Goal: Task Accomplishment & Management: Manage account settings

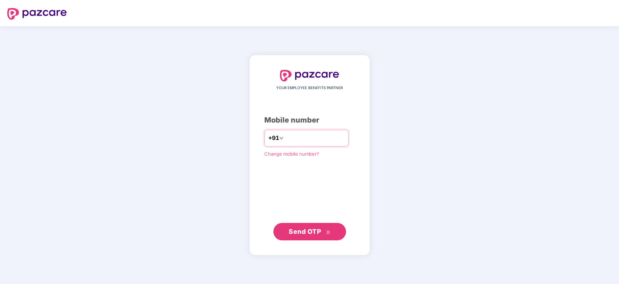
type input "**********"
click at [299, 230] on span "Send OTP" at bounding box center [305, 231] width 32 height 8
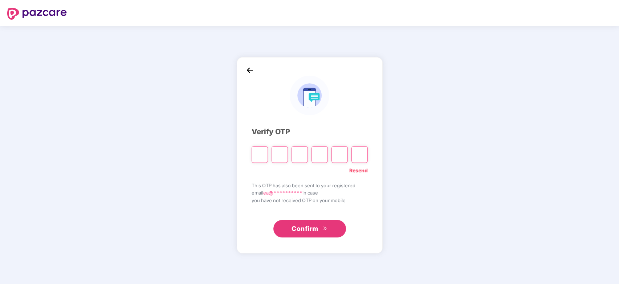
type input "*"
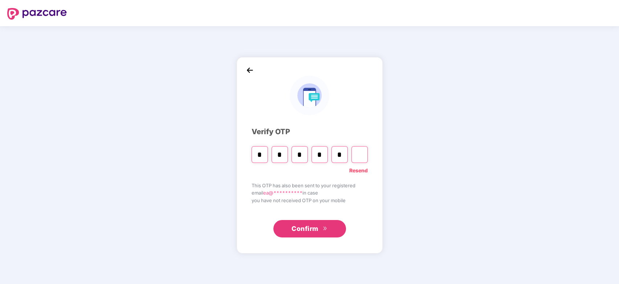
type input "*"
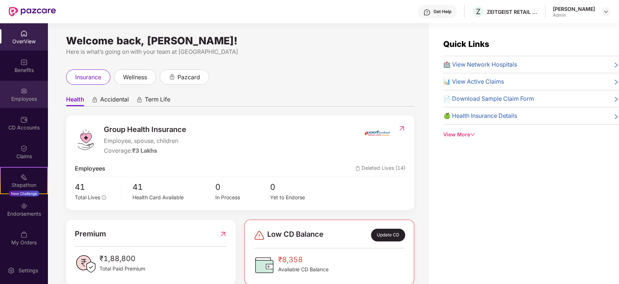
click at [29, 97] on div "Employees" at bounding box center [24, 98] width 48 height 7
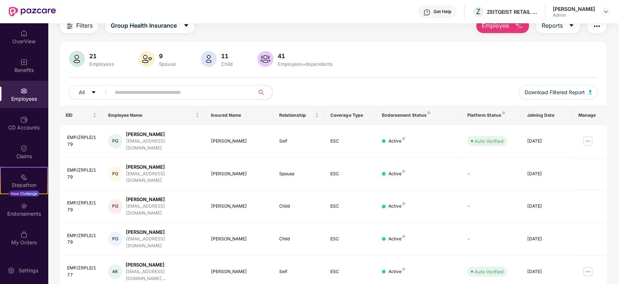
scroll to position [31, 0]
click at [589, 135] on img at bounding box center [588, 141] width 12 height 12
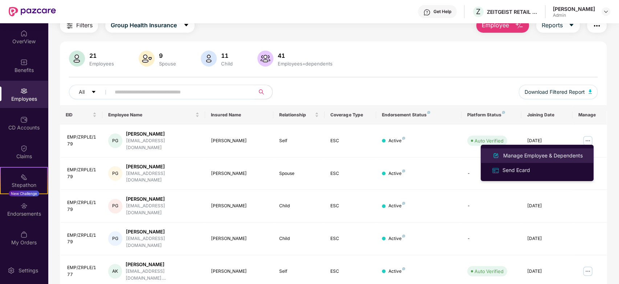
click at [546, 157] on div "Manage Employee & Dependents" at bounding box center [543, 155] width 82 height 8
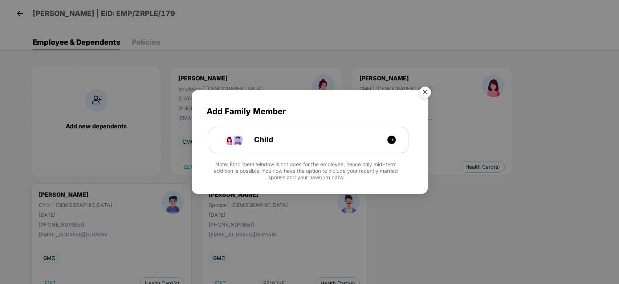
click at [427, 93] on img "Close" at bounding box center [425, 93] width 20 height 20
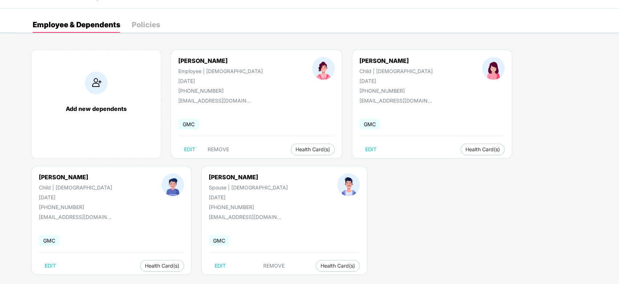
scroll to position [24, 0]
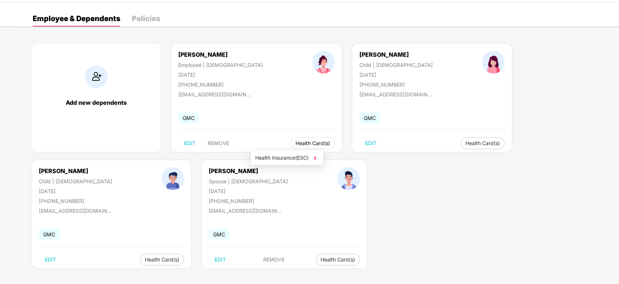
click at [296, 141] on span "Health Card(s)" at bounding box center [313, 143] width 34 height 4
click at [290, 155] on span "Health Insurance(ESC)" at bounding box center [287, 158] width 64 height 8
click at [466, 143] on span "Health Card(s)" at bounding box center [483, 143] width 34 height 4
click at [412, 157] on span "Health Insurance(ESC)" at bounding box center [427, 158] width 64 height 8
click at [184, 253] on button "Health Card(s)" at bounding box center [162, 259] width 44 height 12
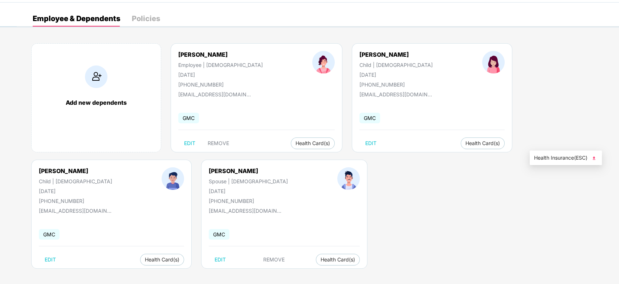
click at [549, 158] on span "Health Insurance(ESC)" at bounding box center [566, 158] width 64 height 8
click at [321, 257] on span "Health Card(s)" at bounding box center [338, 259] width 34 height 4
click at [139, 273] on span "Health Insurance(ESC)" at bounding box center [146, 274] width 64 height 8
